Goal: Information Seeking & Learning: Find specific page/section

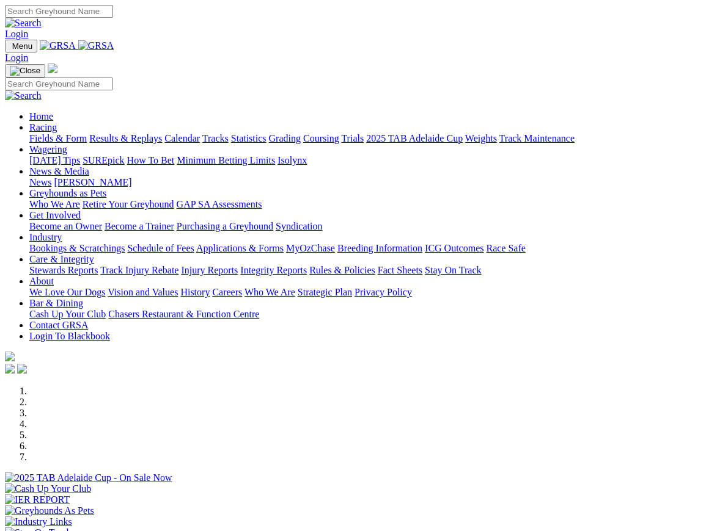
click at [94, 254] on link "Care & Integrity" at bounding box center [61, 259] width 65 height 10
click at [307, 265] on link "Integrity Reports" at bounding box center [273, 270] width 67 height 10
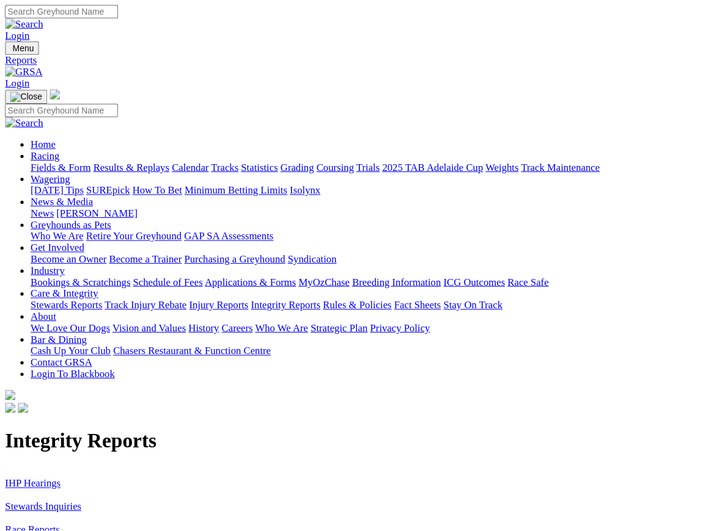
scroll to position [1, 0]
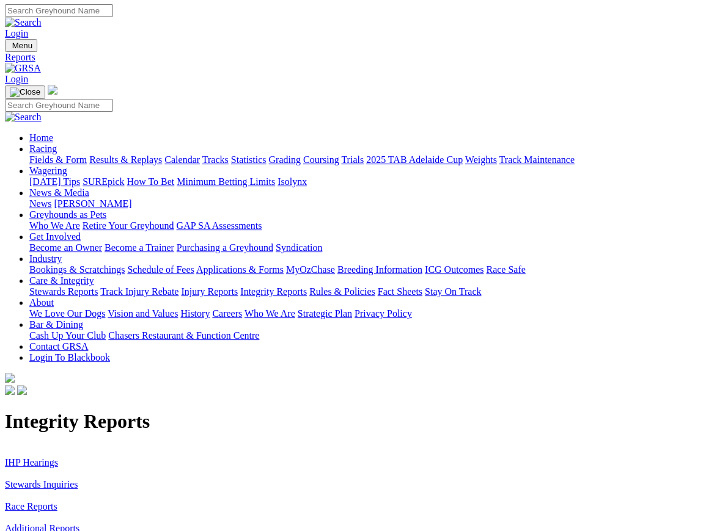
click at [34, 458] on link "IHP Hearings" at bounding box center [31, 463] width 53 height 10
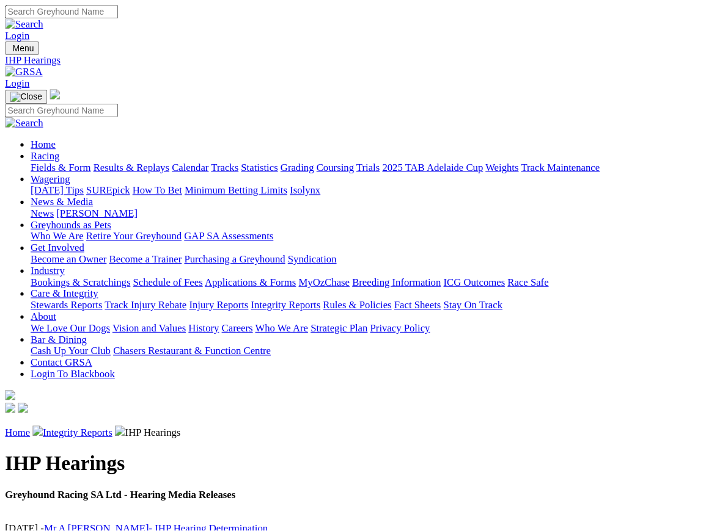
scroll to position [1, 0]
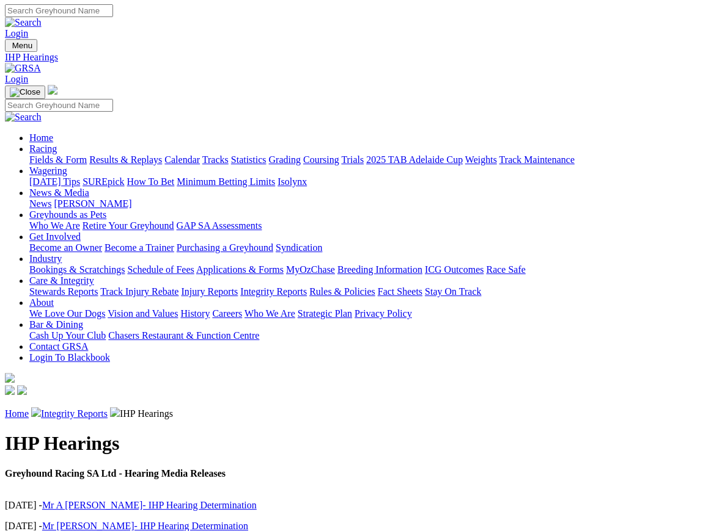
click at [81, 409] on link "Integrity Reports" at bounding box center [74, 414] width 67 height 10
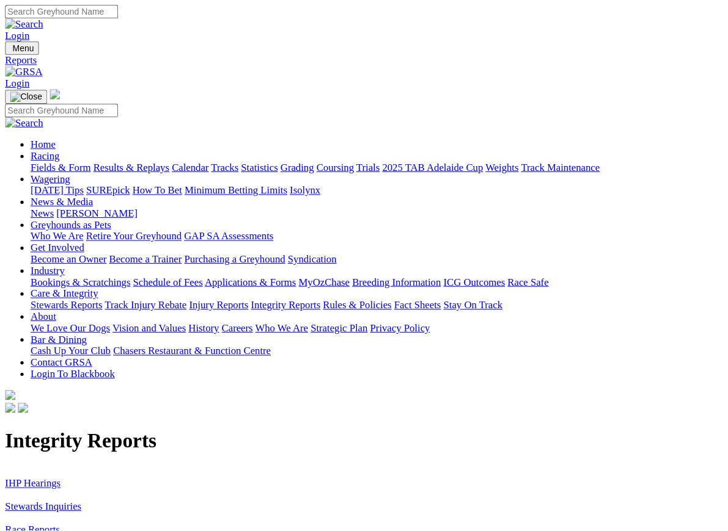
scroll to position [1, 0]
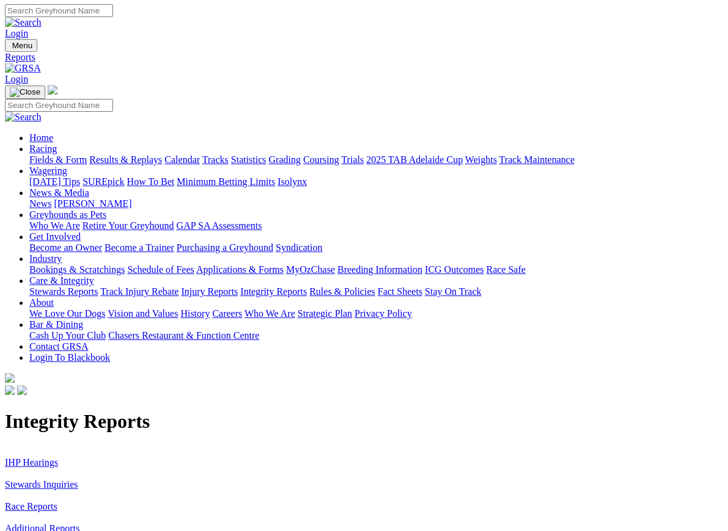
click at [32, 480] on link "Stewards Inquiries" at bounding box center [41, 485] width 73 height 10
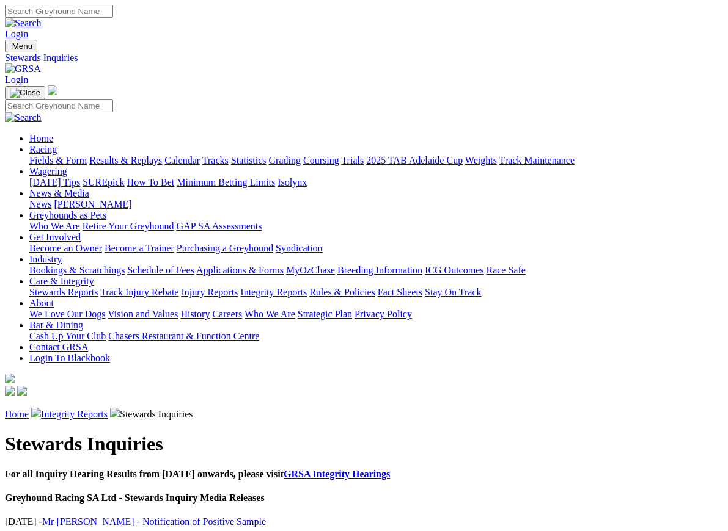
click at [86, 409] on link "Integrity Reports" at bounding box center [74, 414] width 67 height 10
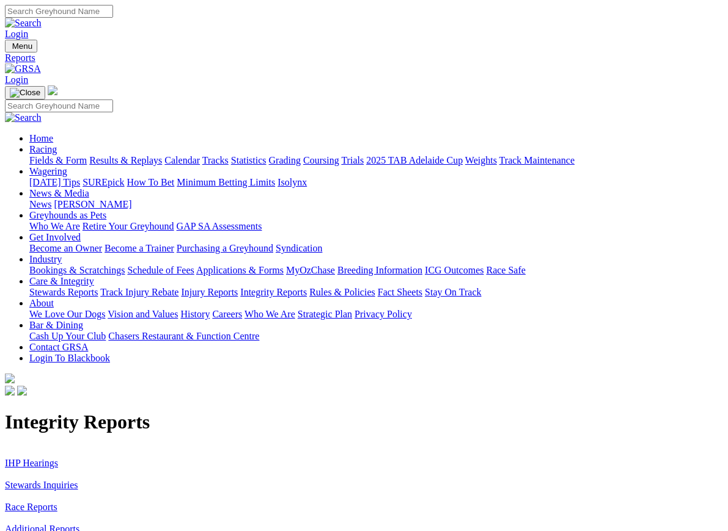
click at [31, 524] on link "Additional Reports" at bounding box center [42, 529] width 75 height 10
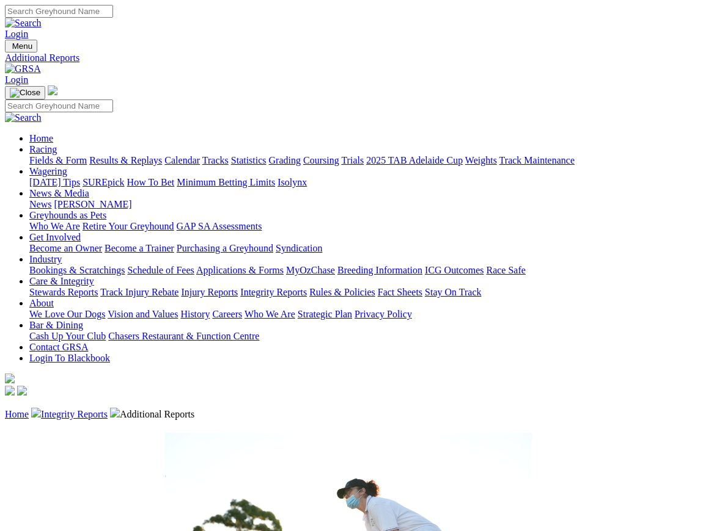
click at [82, 409] on link "Integrity Reports" at bounding box center [74, 414] width 67 height 10
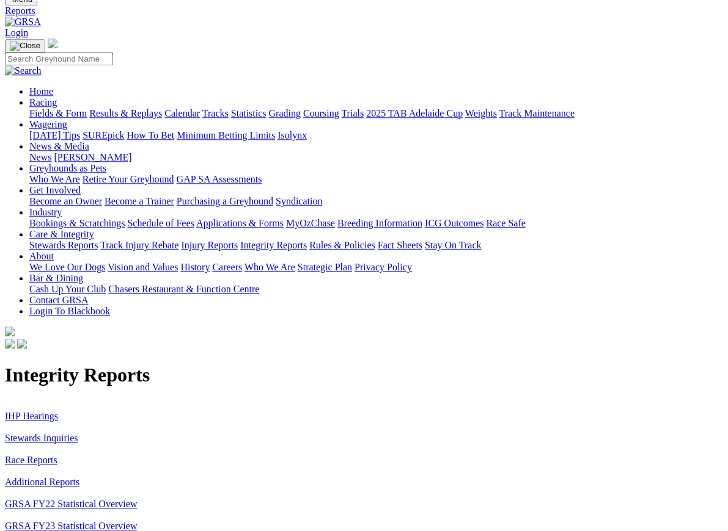
scroll to position [43, 0]
